Goal: Information Seeking & Learning: Learn about a topic

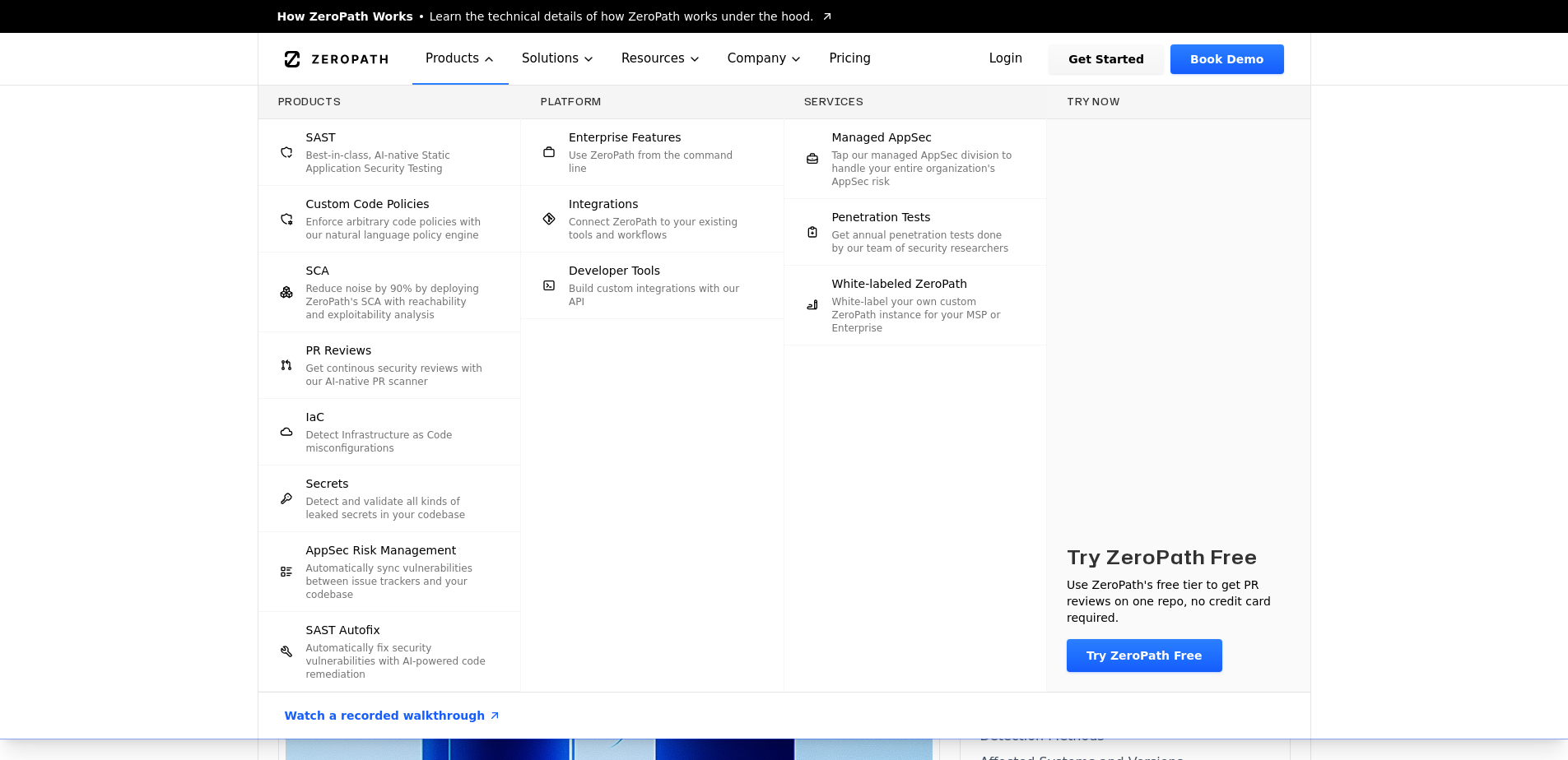
click at [1459, 170] on div "Products SAST Best-in-class, AI-native Static Application Security Testing Cust…" at bounding box center [784, 412] width 1568 height 654
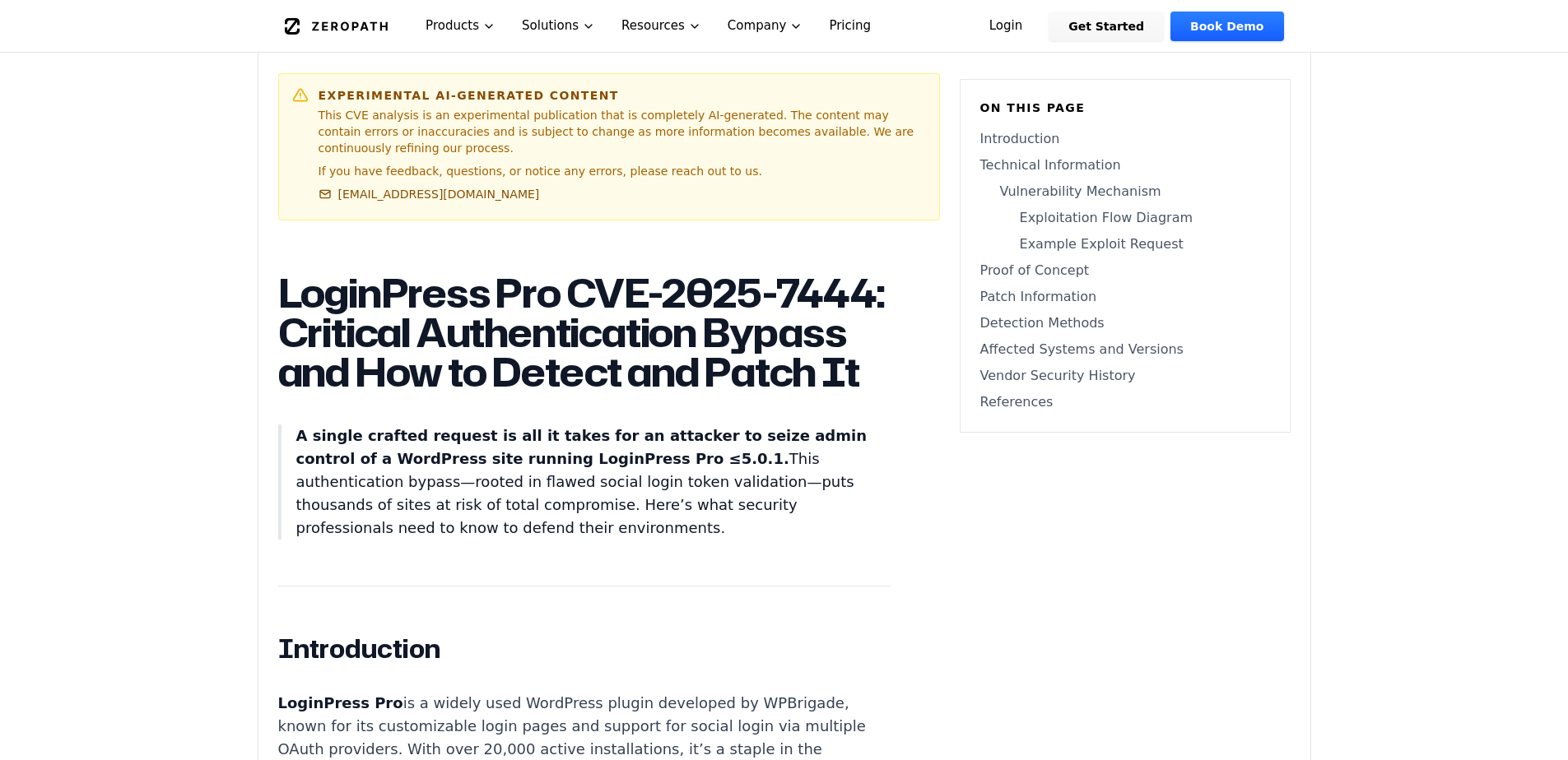
scroll to position [889, 0]
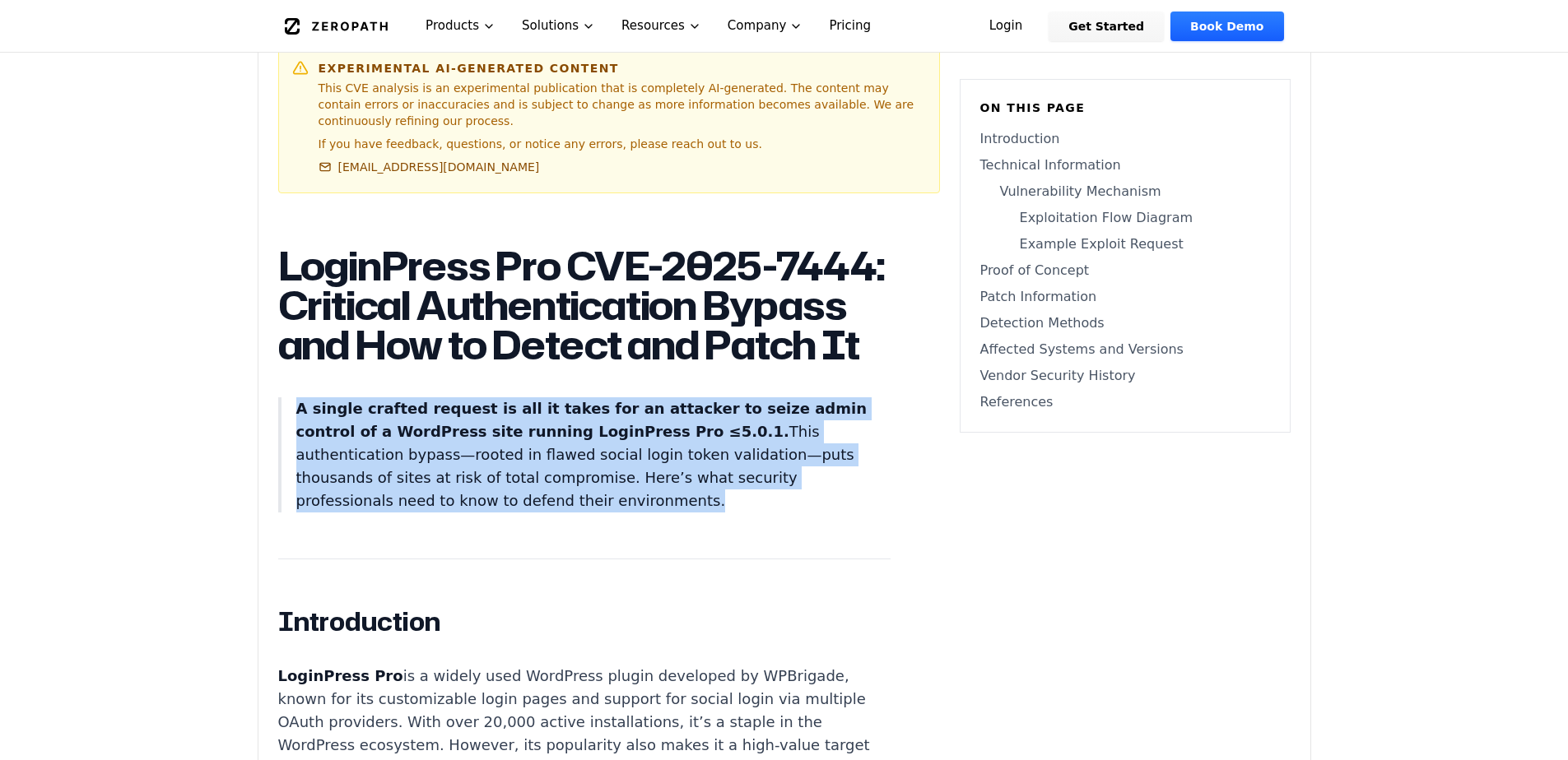
drag, startPoint x: 359, startPoint y: 537, endPoint x: 257, endPoint y: 389, distance: 179.7
click at [475, 513] on p "A single crafted request is all it takes for an attacker to seize admin control…" at bounding box center [593, 455] width 594 height 116
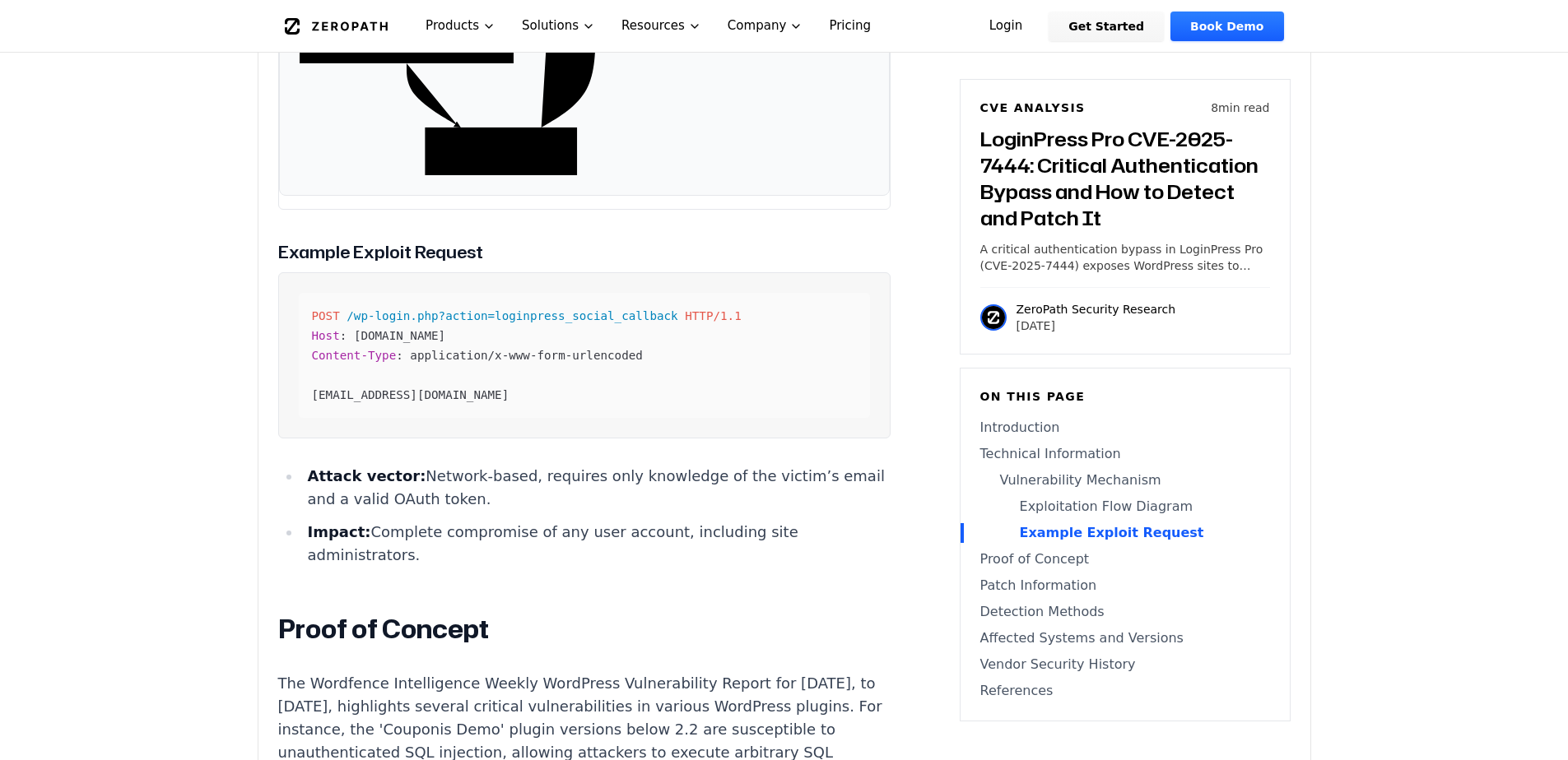
scroll to position [2666, 0]
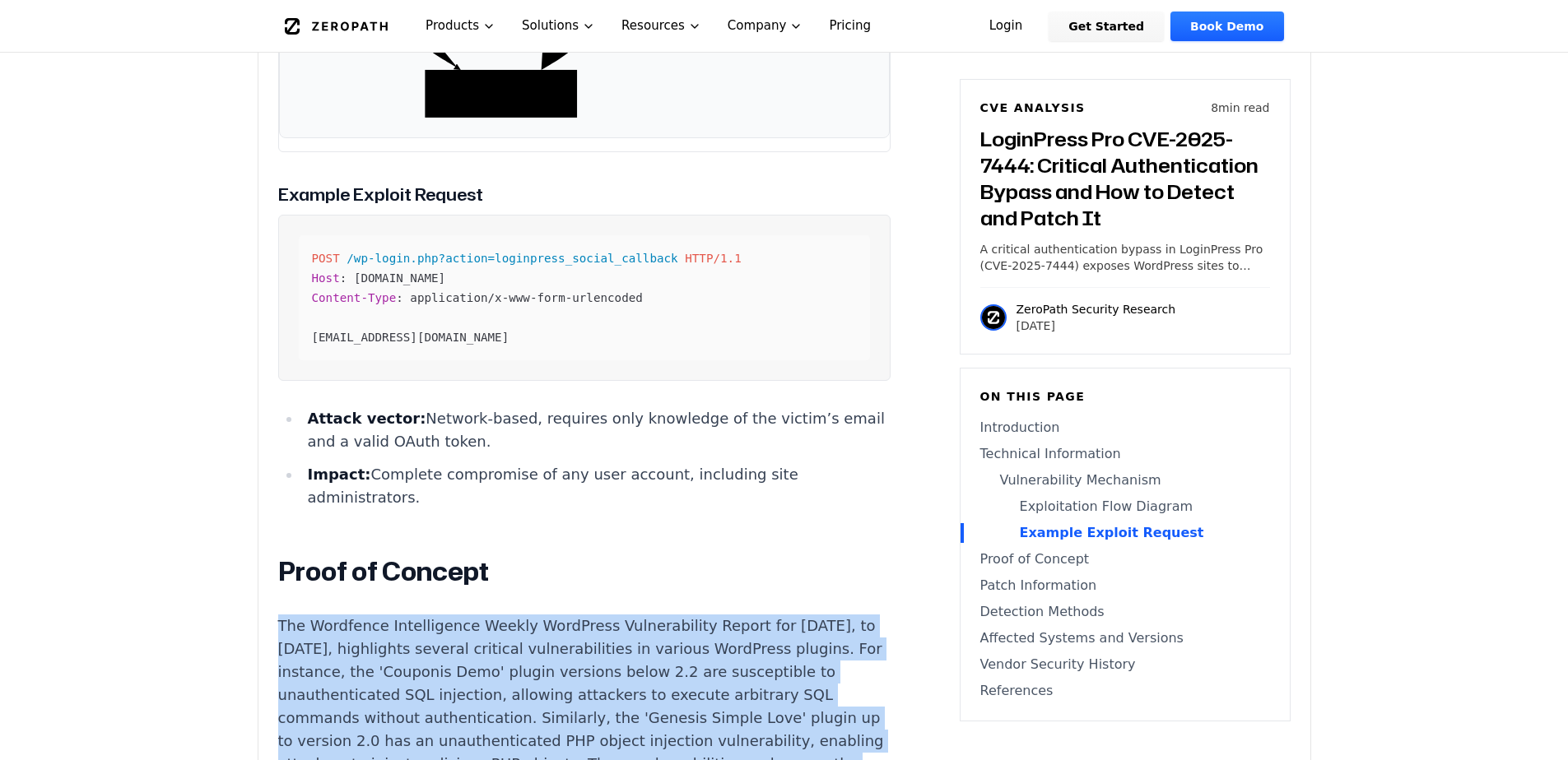
drag, startPoint x: 499, startPoint y: 711, endPoint x: 173, endPoint y: 516, distance: 379.9
click at [383, 615] on p "The Wordfence Intelligence Weekly WordPress Vulnerability Report for [DATE], to…" at bounding box center [585, 719] width 613 height 208
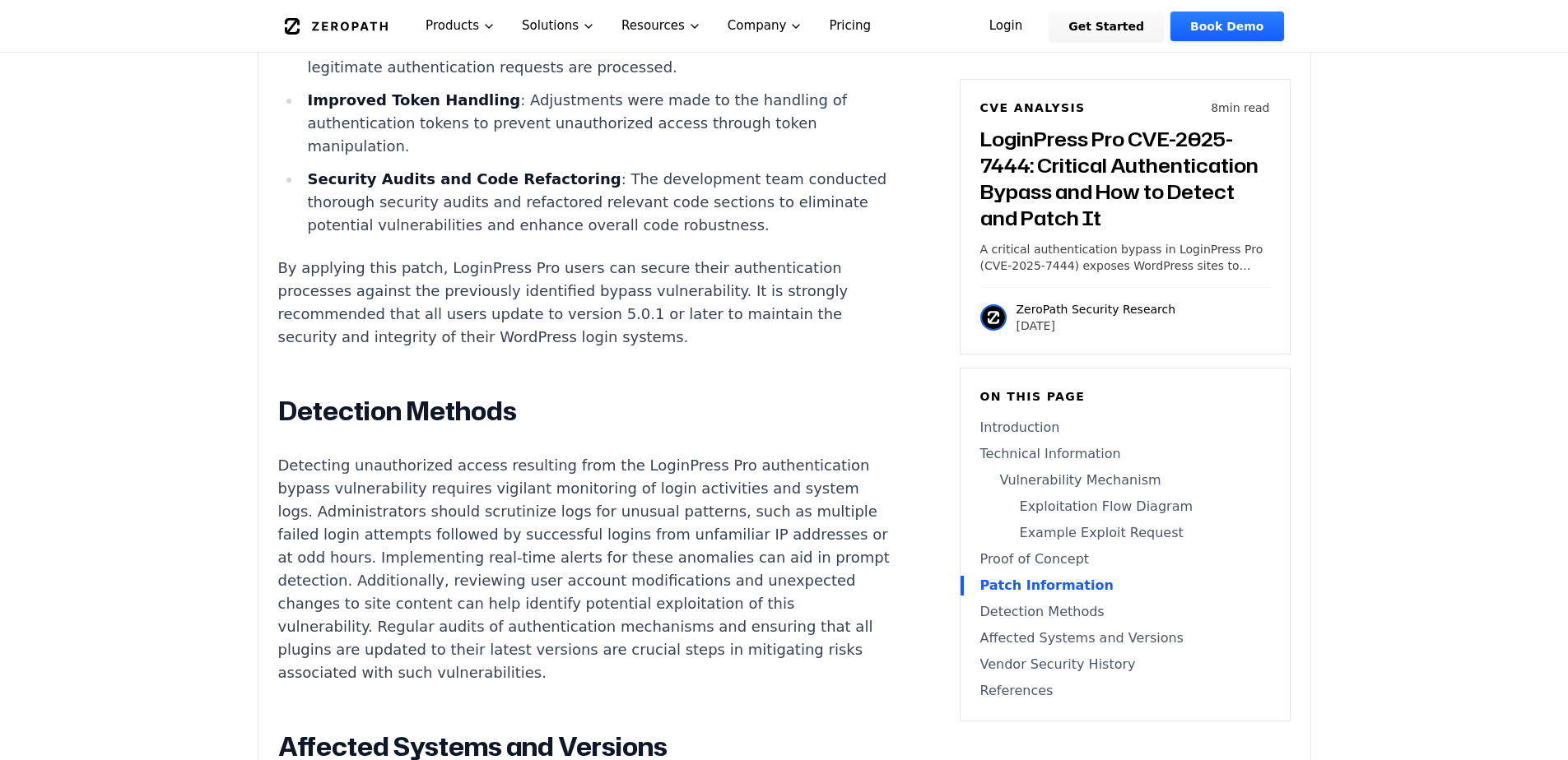
scroll to position [3753, 0]
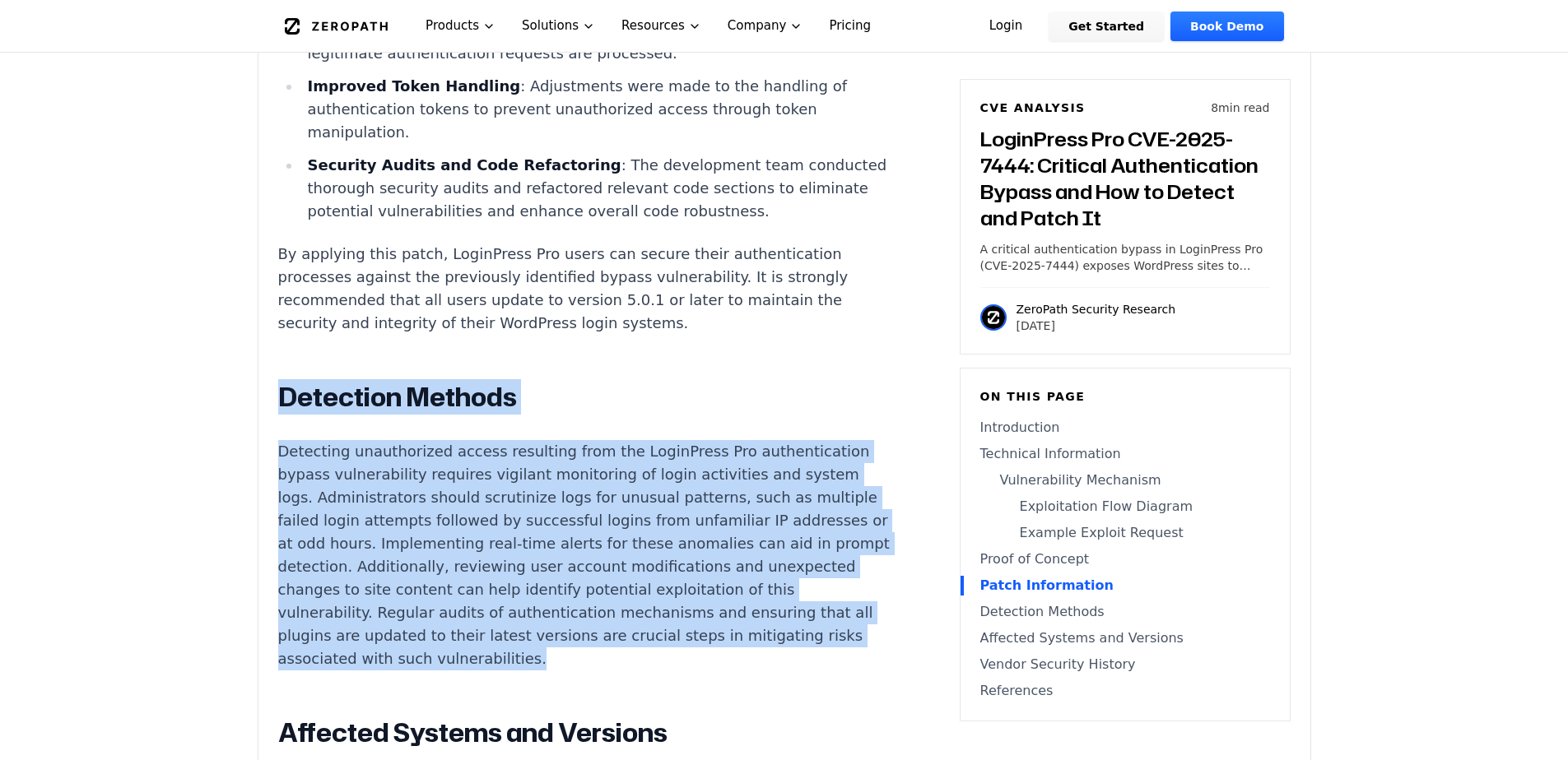
drag, startPoint x: 812, startPoint y: 509, endPoint x: 213, endPoint y: 251, distance: 652.2
click at [313, 440] on p "Detecting unauthorized access resulting from the LoginPress Pro authentication …" at bounding box center [585, 555] width 613 height 230
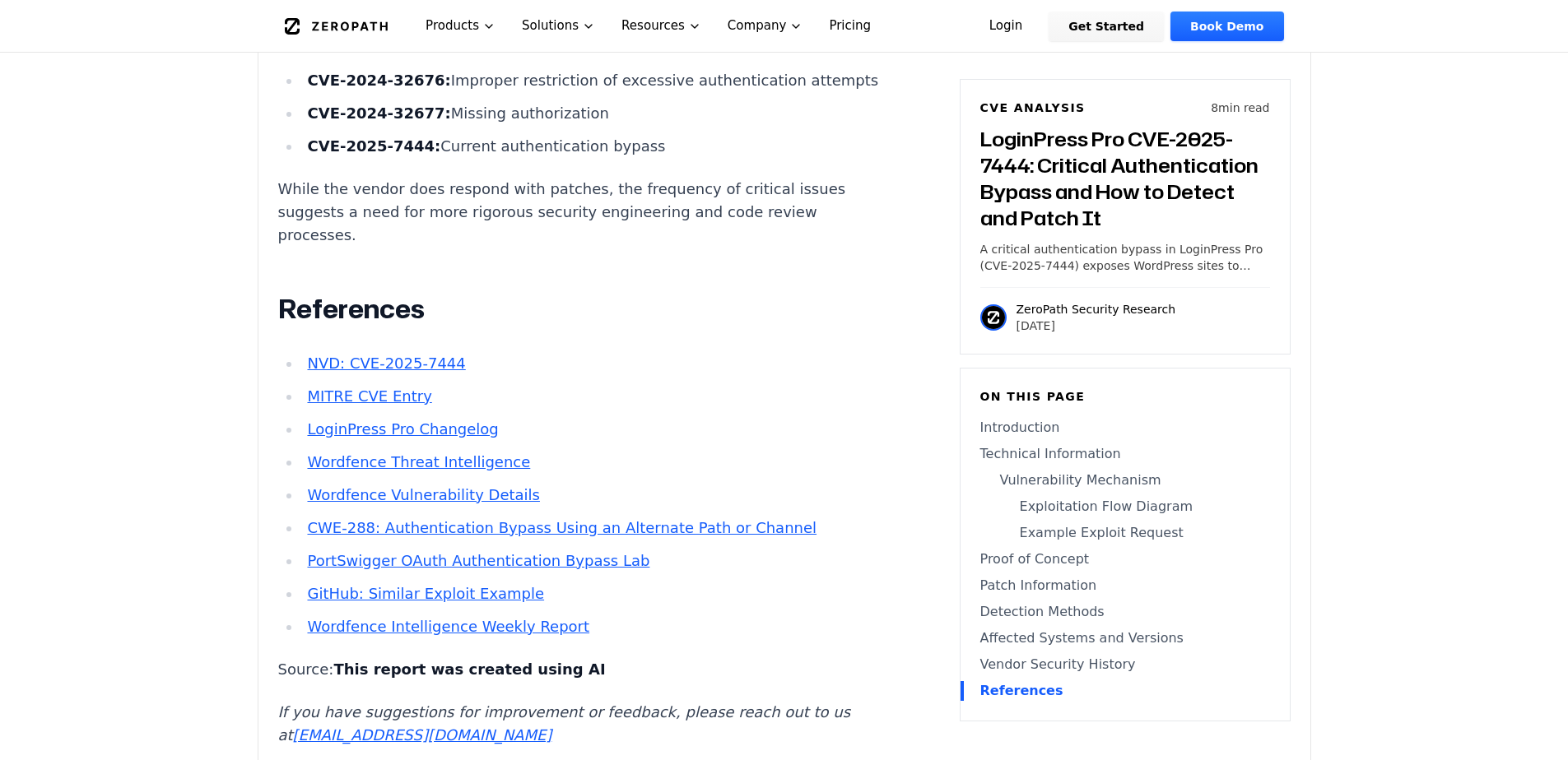
scroll to position [4937, 0]
